Goal: Transaction & Acquisition: Purchase product/service

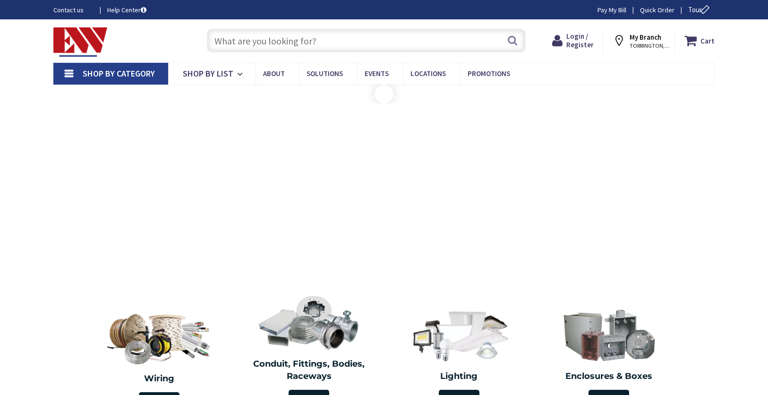
type input "[STREET_ADDRESS]"
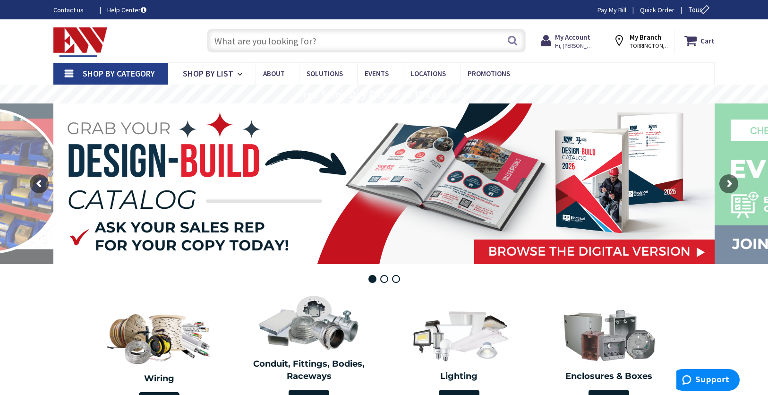
drag, startPoint x: 81, startPoint y: 322, endPoint x: 426, endPoint y: 157, distance: 381.7
click at [473, 47] on input "text" at bounding box center [366, 41] width 319 height 24
click at [396, 44] on input "text" at bounding box center [366, 41] width 319 height 24
paste input "HM1R16"
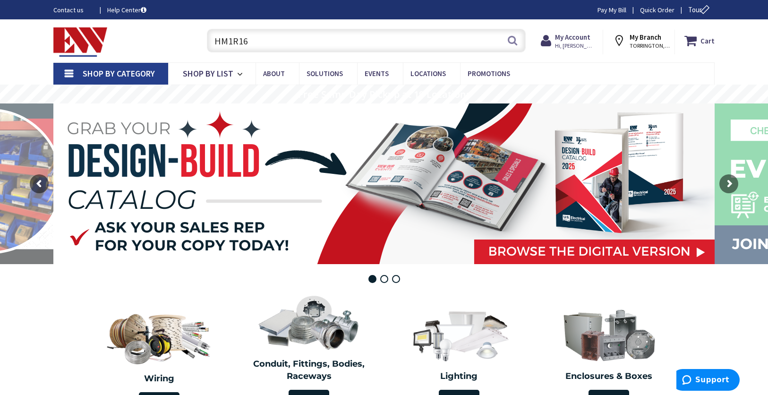
type input "HM1R16"
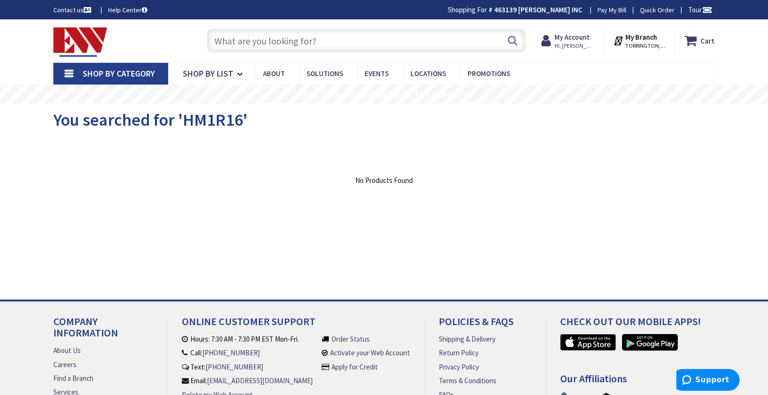
click at [81, 273] on div "View Subcategories Clear all No Products Found We found a particular page for y…" at bounding box center [383, 210] width 661 height 142
